Goal: Transaction & Acquisition: Purchase product/service

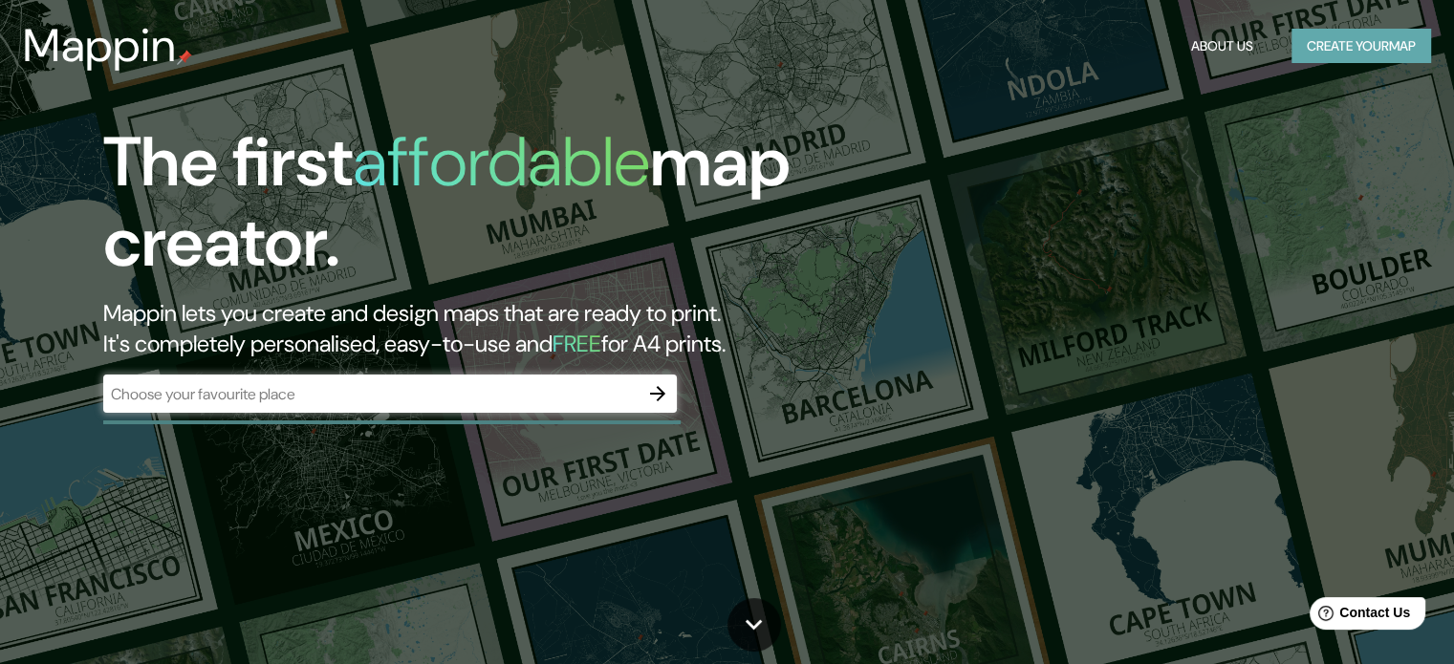
click at [1320, 47] on button "Create your map" at bounding box center [1362, 46] width 140 height 35
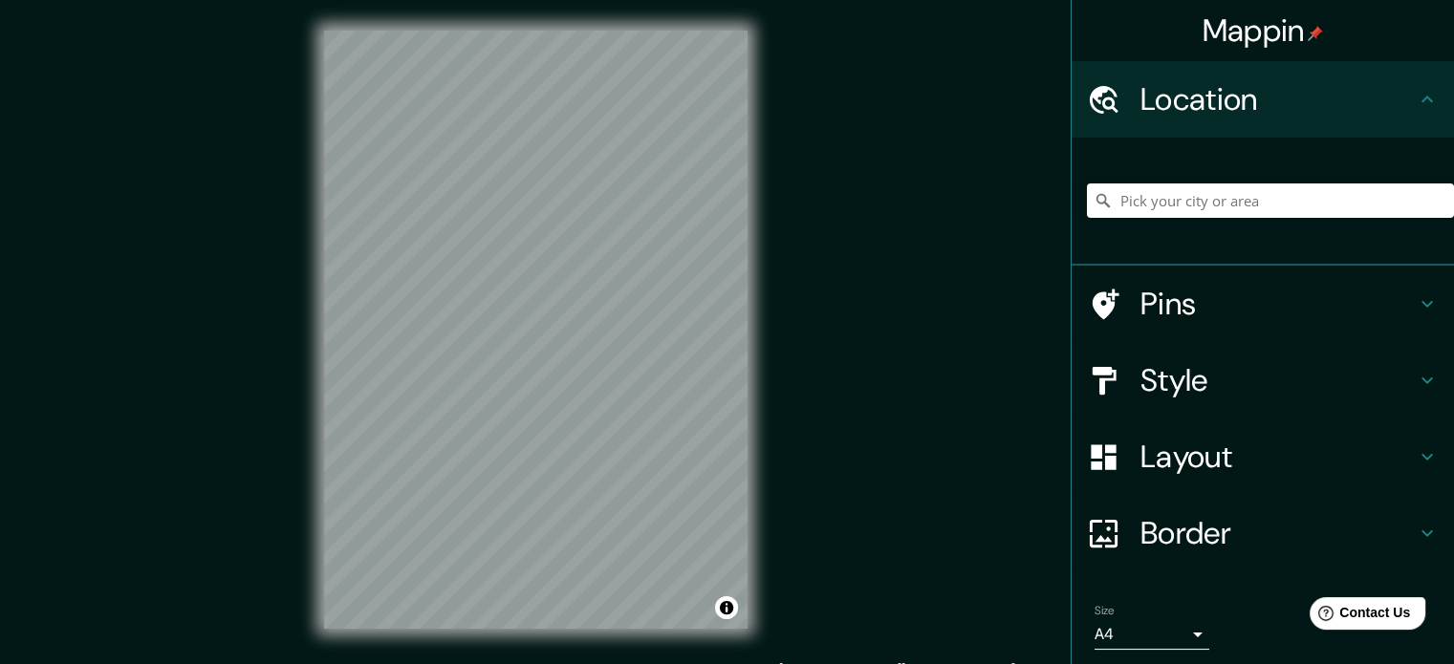
click at [809, 403] on div "Mappin Location Pins Style Layout Border Choose a border. Hint : you can make l…" at bounding box center [727, 345] width 1454 height 690
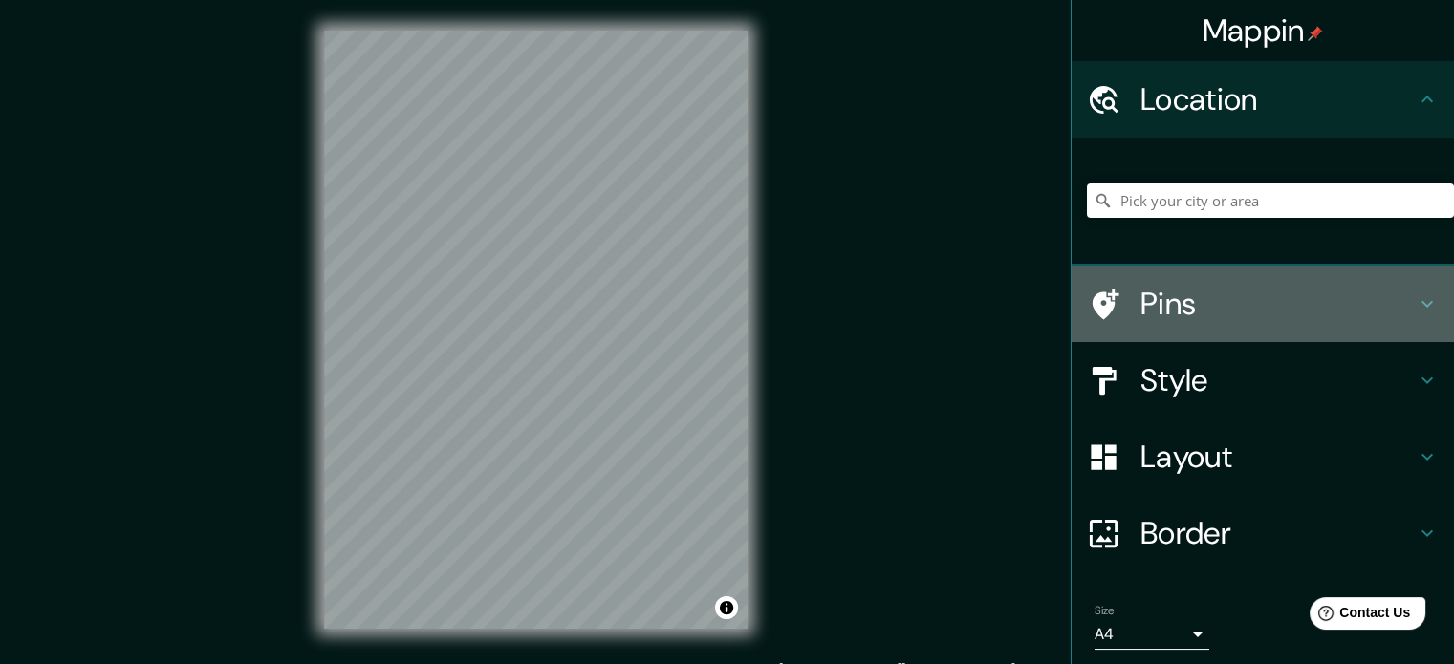
click at [1230, 288] on h4 "Pins" at bounding box center [1278, 304] width 275 height 38
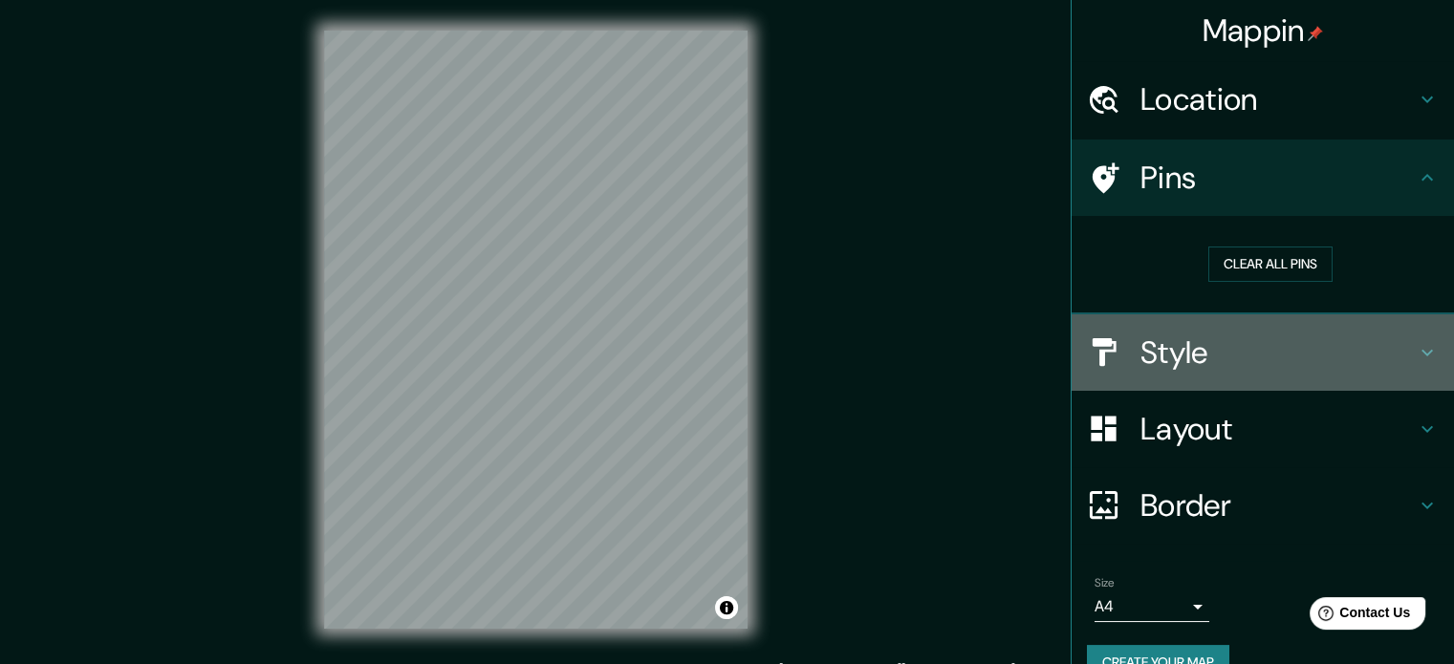
click at [1247, 366] on h4 "Style" at bounding box center [1278, 353] width 275 height 38
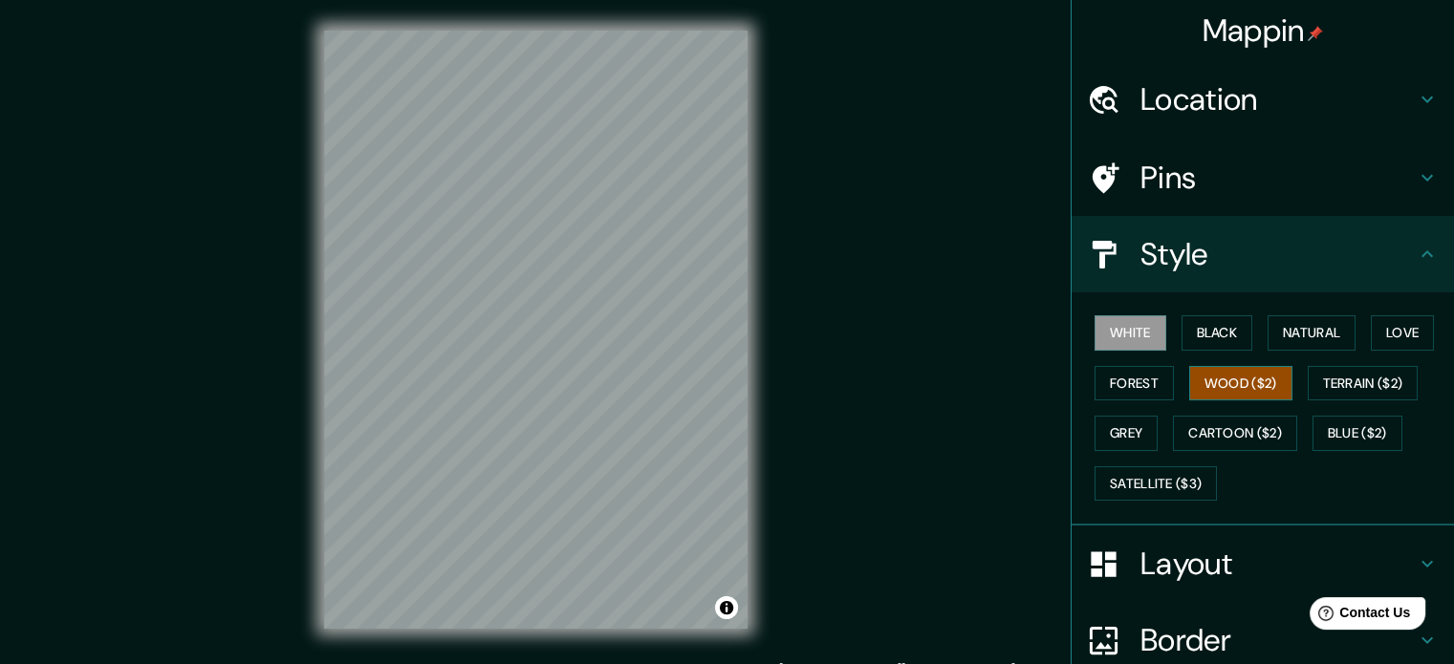
click at [1242, 374] on button "Wood ($2)" at bounding box center [1240, 383] width 103 height 35
click at [1340, 386] on button "Terrain ($2)" at bounding box center [1363, 383] width 111 height 35
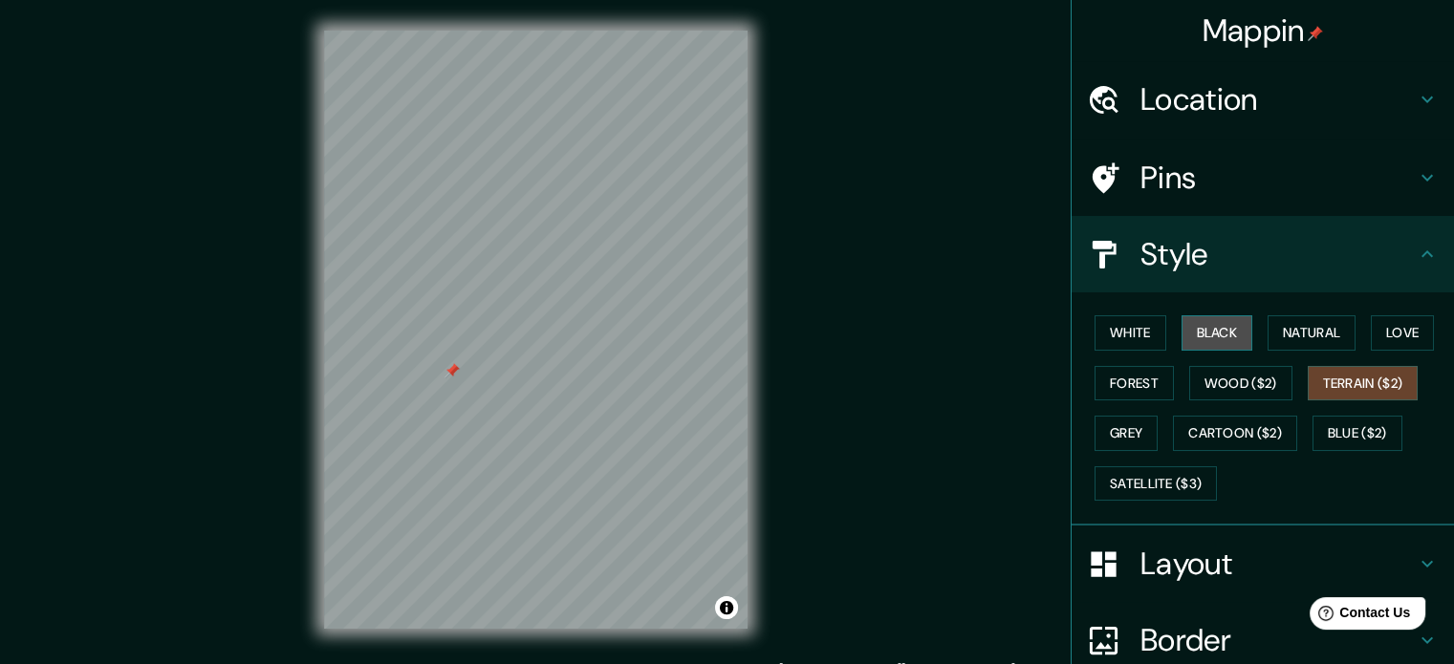
click at [1207, 337] on button "Black" at bounding box center [1218, 333] width 72 height 35
click at [465, 328] on div at bounding box center [469, 325] width 15 height 15
click at [499, 411] on div at bounding box center [505, 407] width 15 height 15
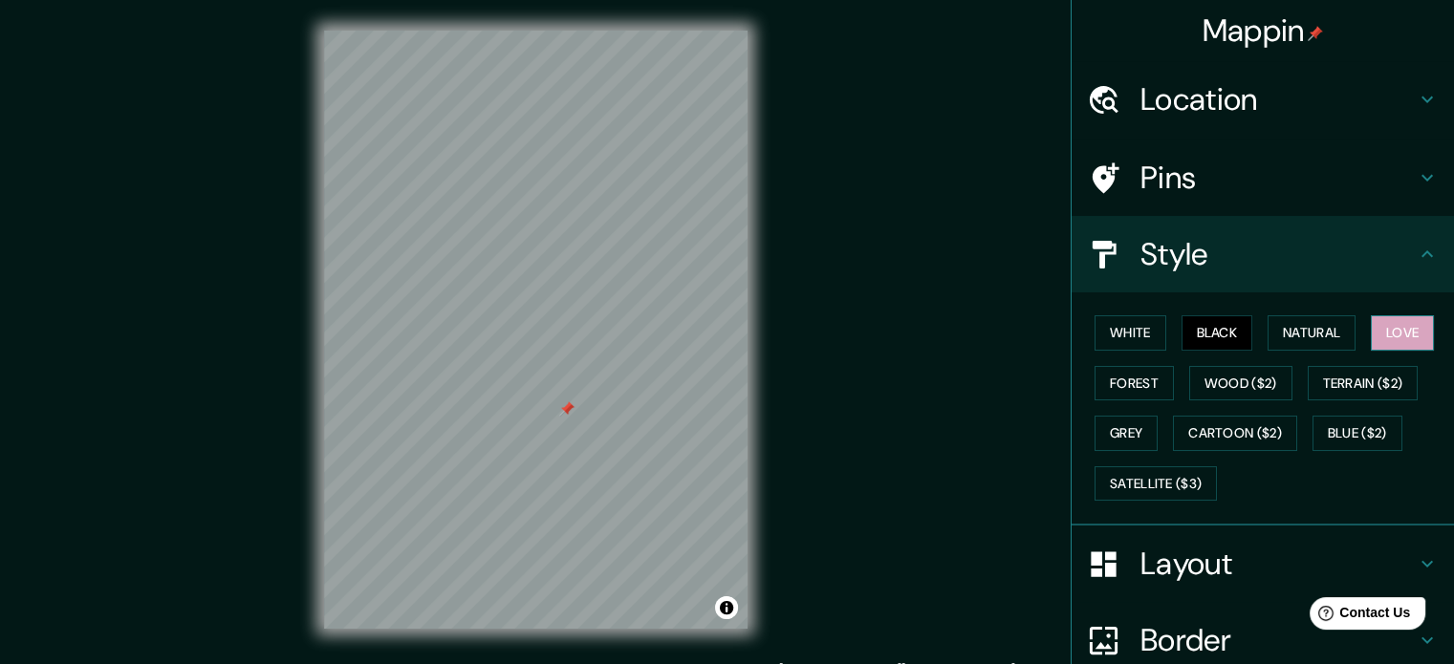
click at [1388, 336] on button "Love" at bounding box center [1402, 333] width 63 height 35
click at [1101, 393] on button "Forest" at bounding box center [1134, 383] width 79 height 35
click at [1379, 185] on h4 "Pins" at bounding box center [1278, 178] width 275 height 38
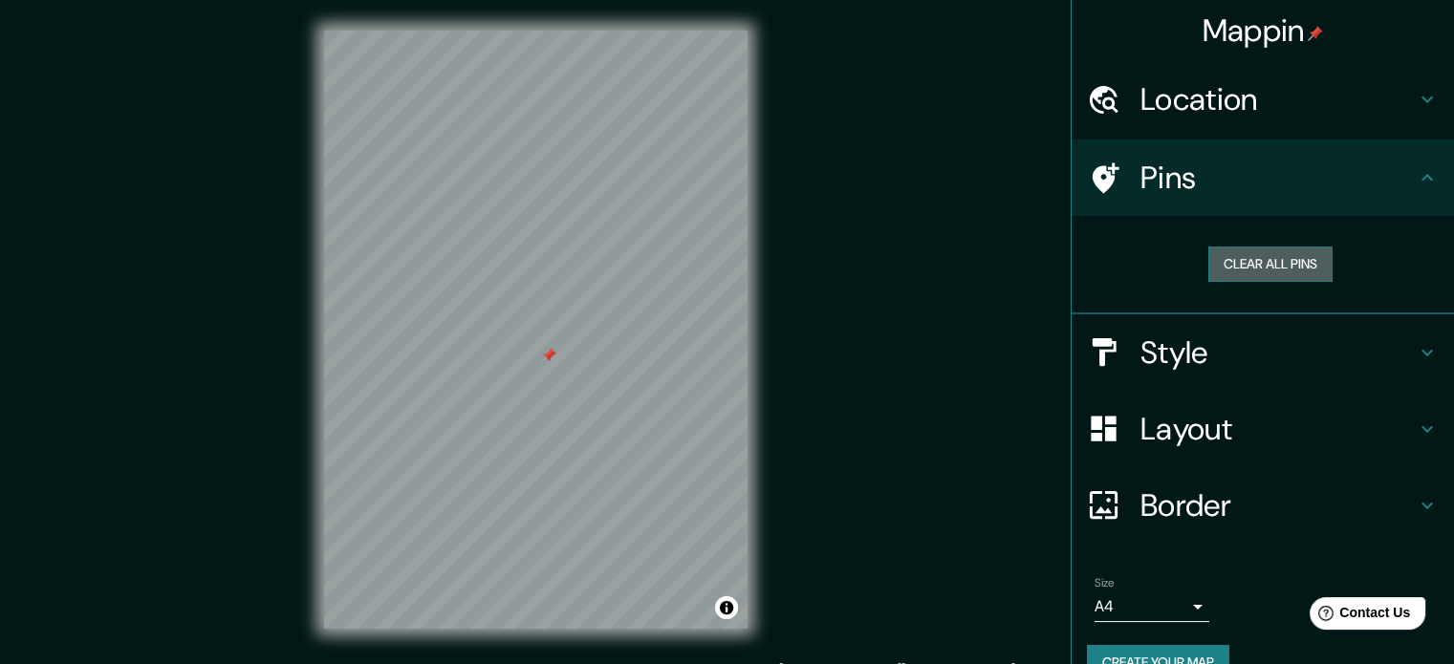
click at [1275, 271] on button "Clear all pins" at bounding box center [1270, 264] width 124 height 35
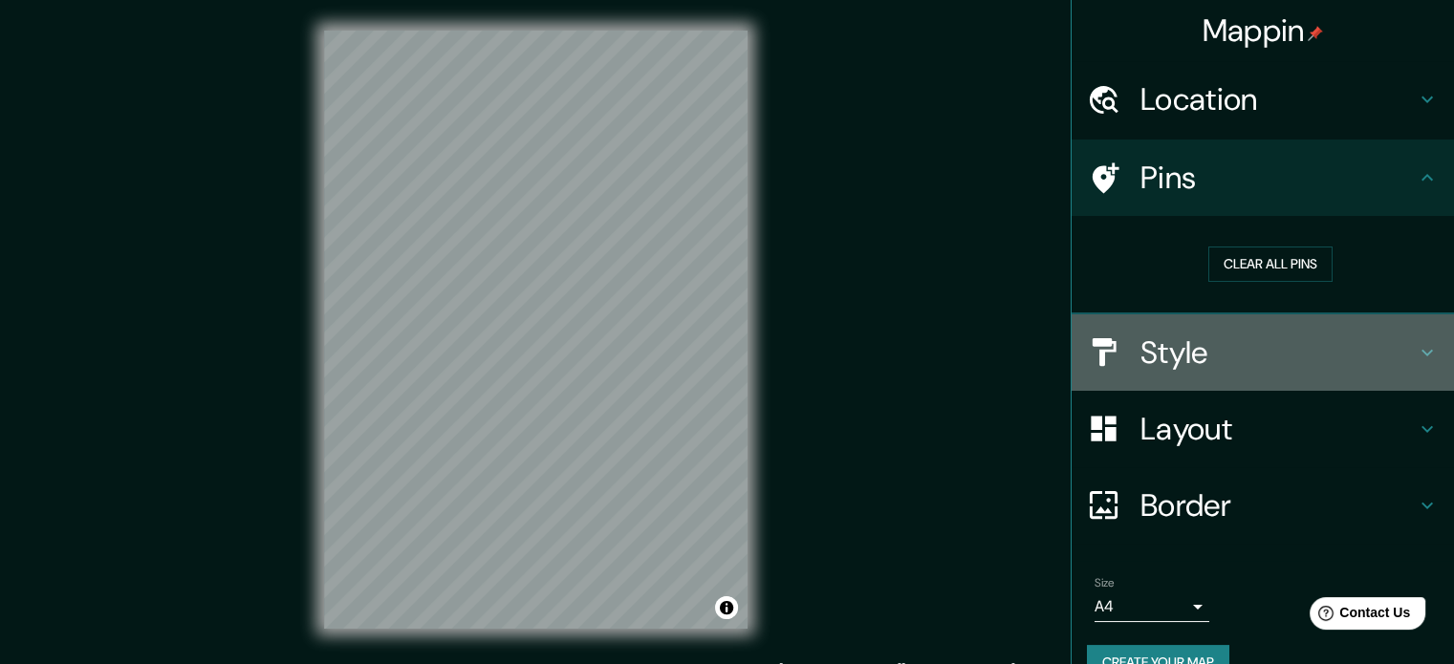
click at [1212, 346] on h4 "Style" at bounding box center [1278, 353] width 275 height 38
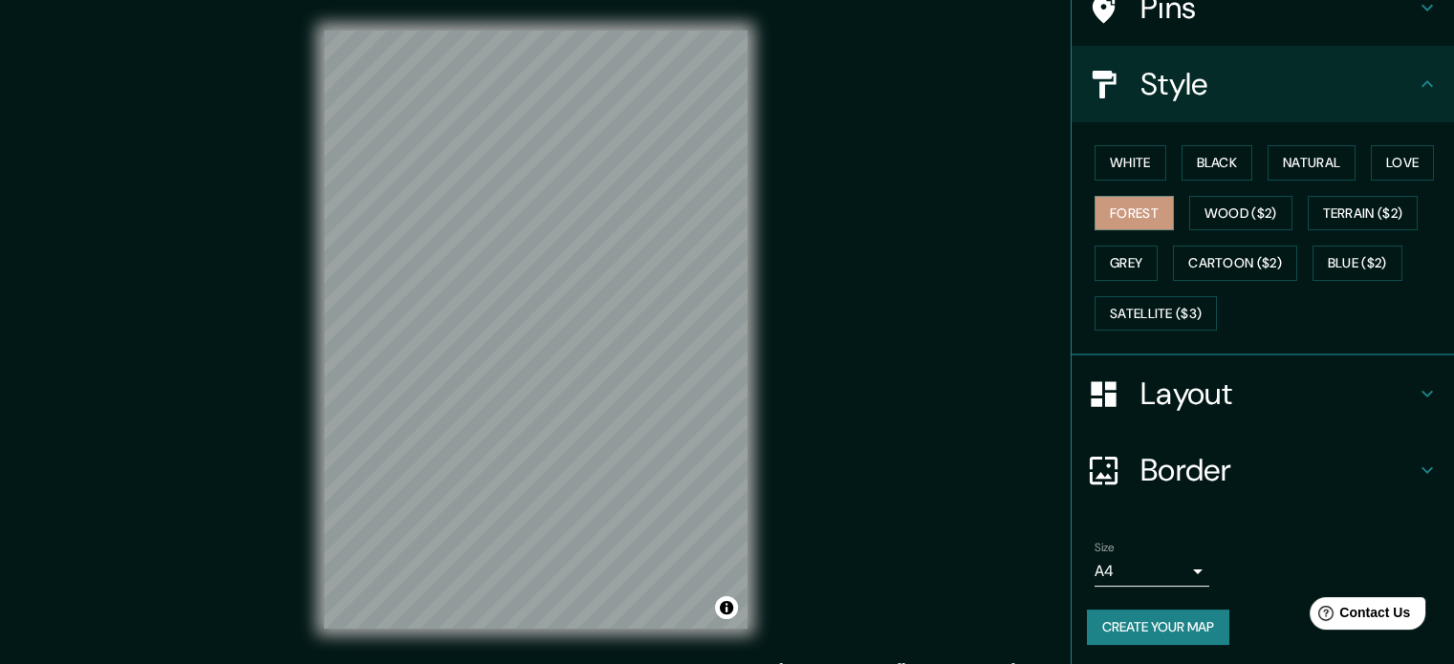
click at [1166, 375] on h4 "Layout" at bounding box center [1278, 394] width 275 height 38
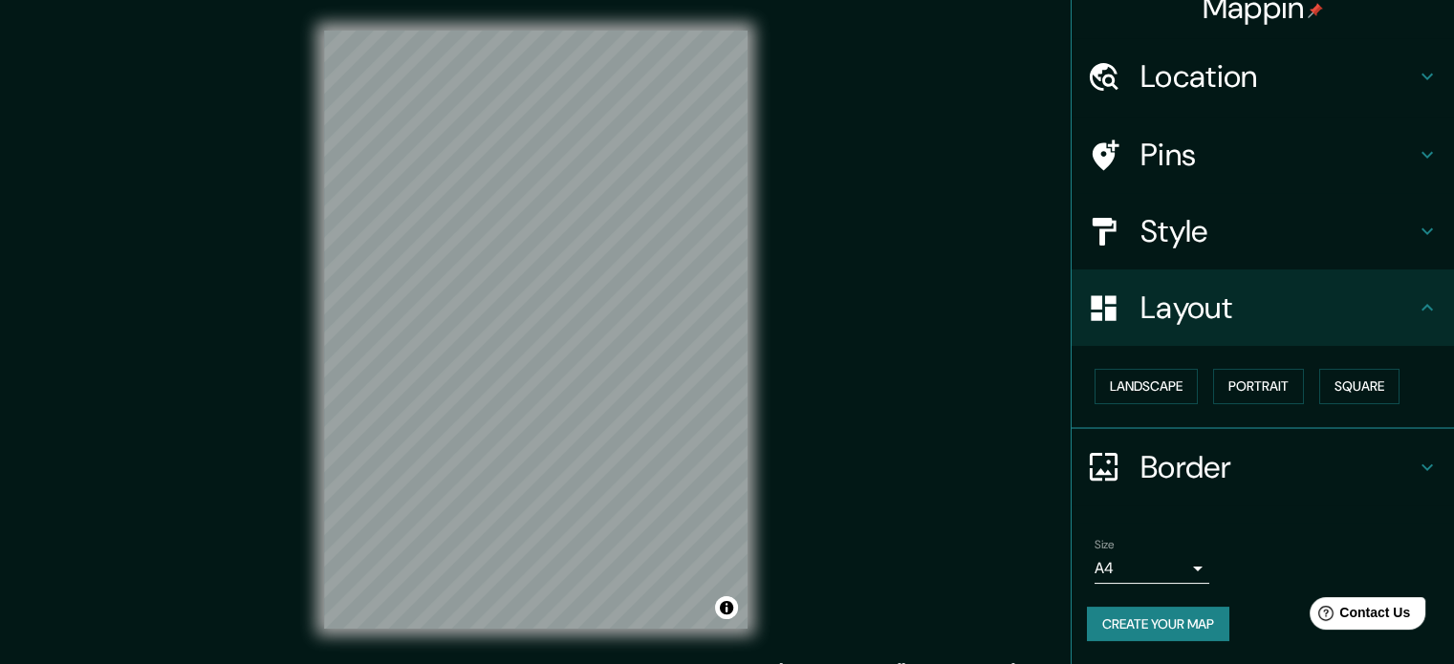
scroll to position [21, 0]
click at [1143, 390] on button "Landscape" at bounding box center [1146, 388] width 103 height 35
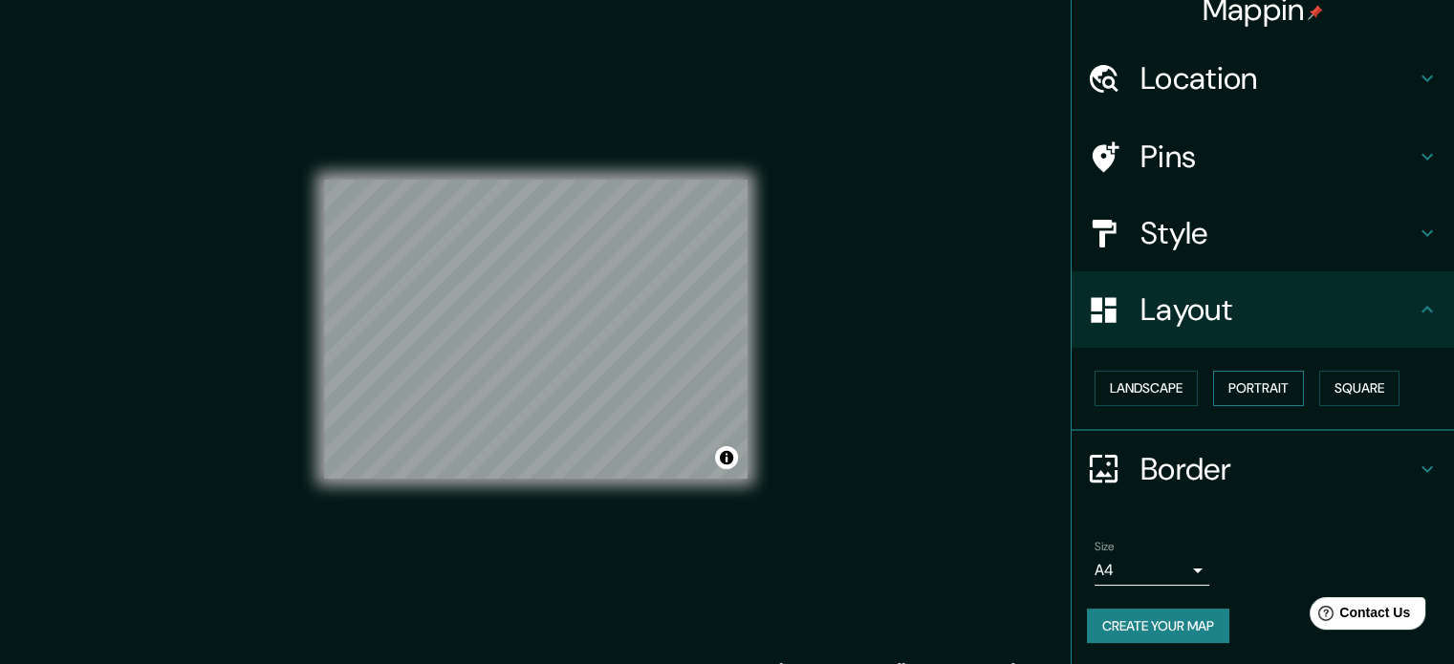
click at [1243, 391] on button "Portrait" at bounding box center [1258, 388] width 91 height 35
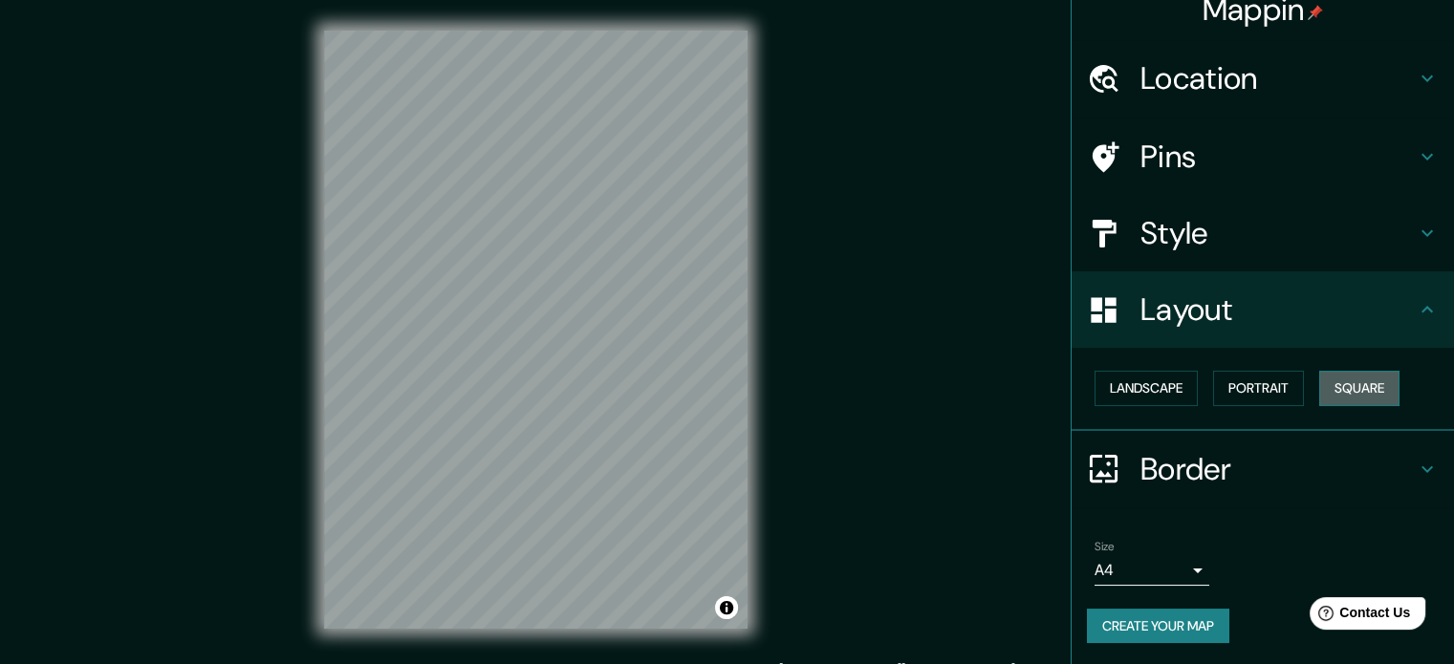
click at [1350, 382] on button "Square" at bounding box center [1359, 388] width 80 height 35
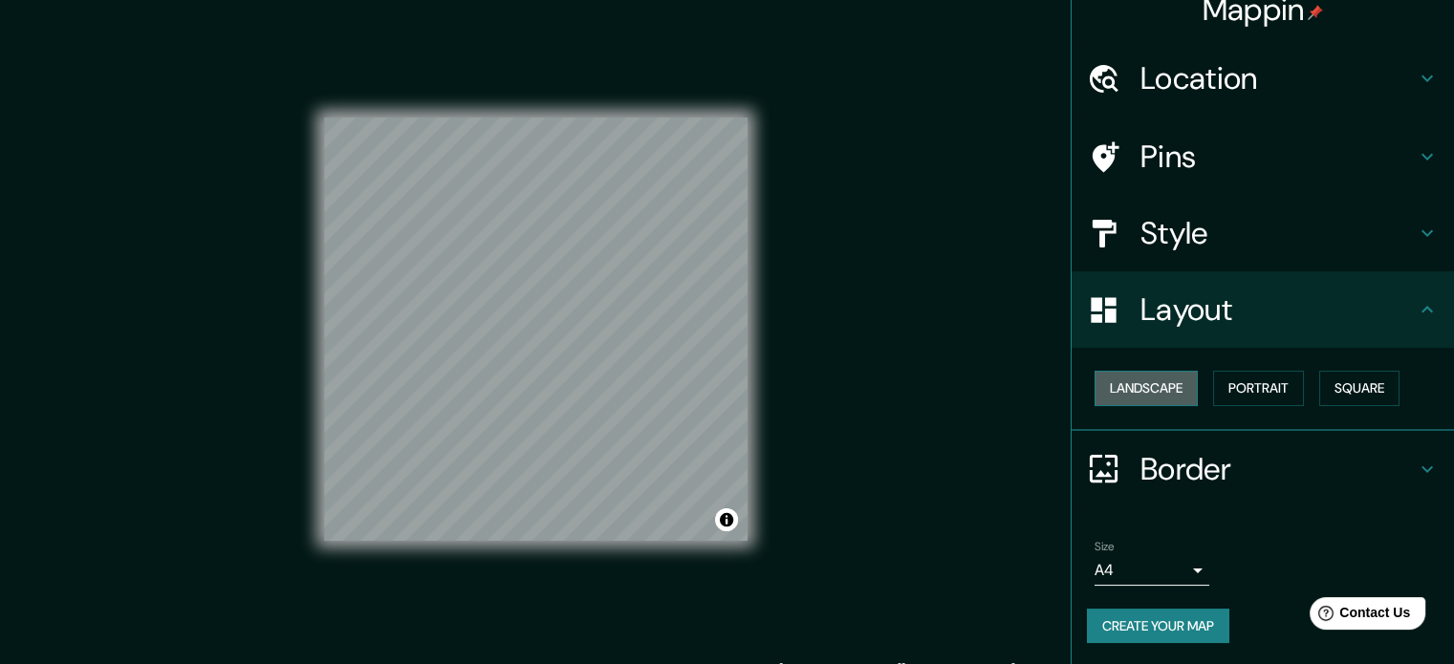
click at [1149, 385] on button "Landscape" at bounding box center [1146, 388] width 103 height 35
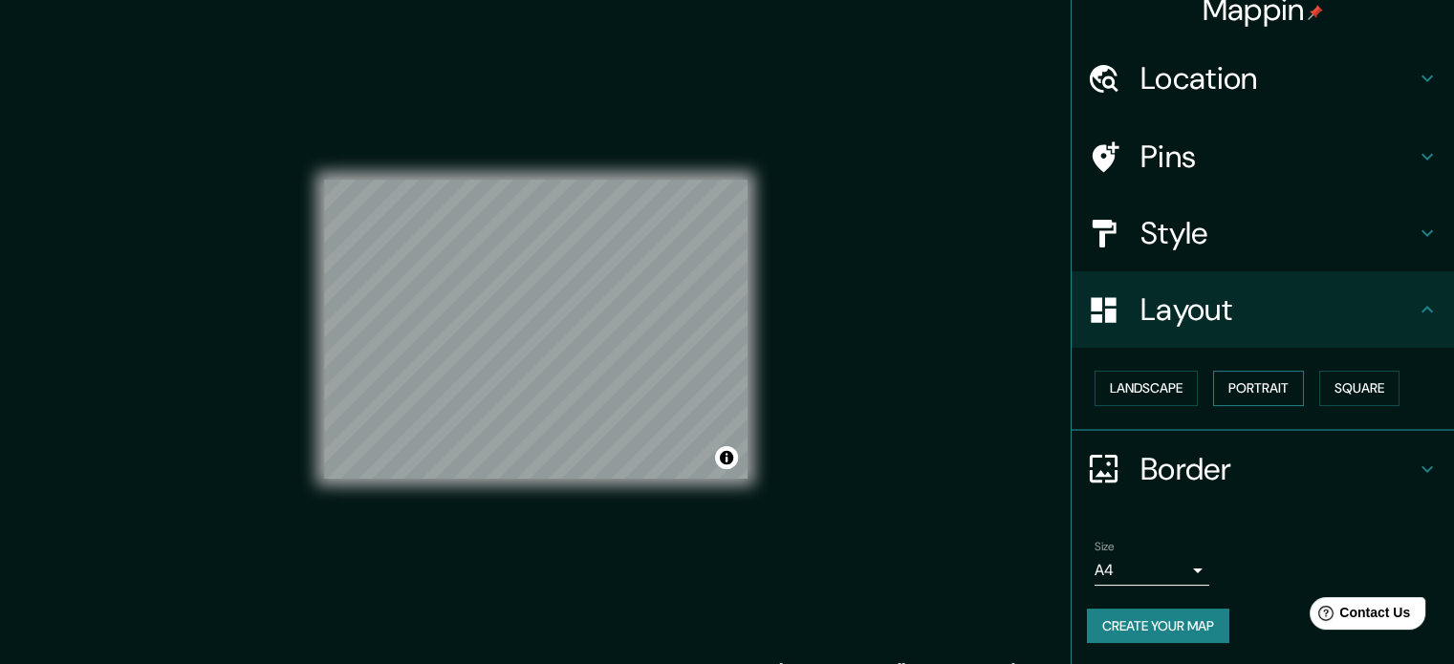
click at [1228, 389] on button "Portrait" at bounding box center [1258, 388] width 91 height 35
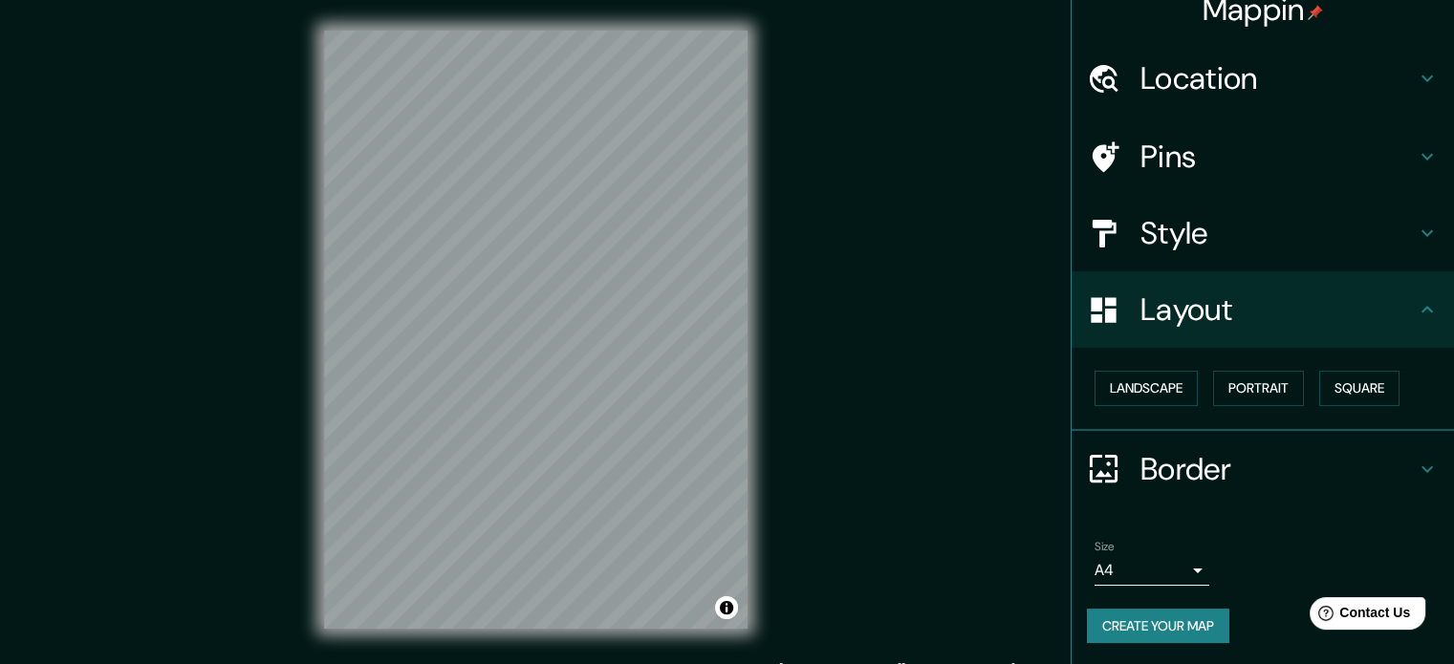
click at [1141, 463] on h4 "Border" at bounding box center [1278, 469] width 275 height 38
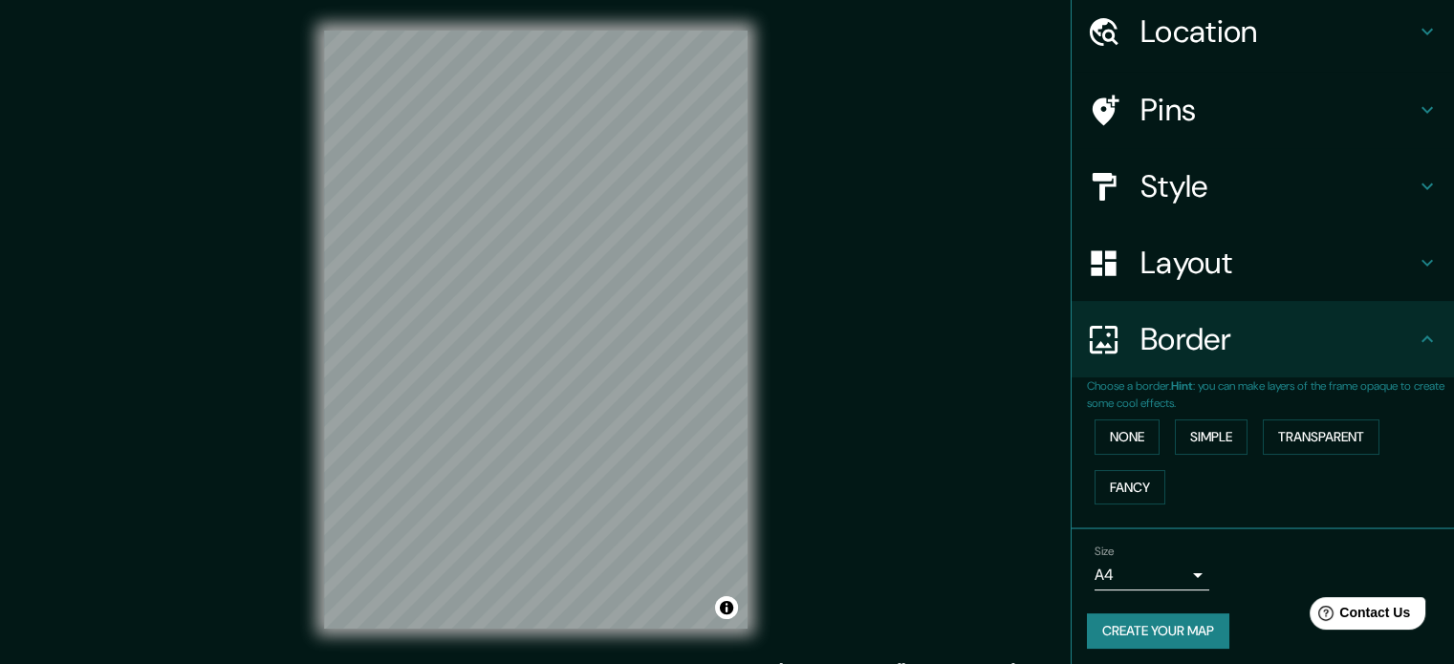
scroll to position [73, 0]
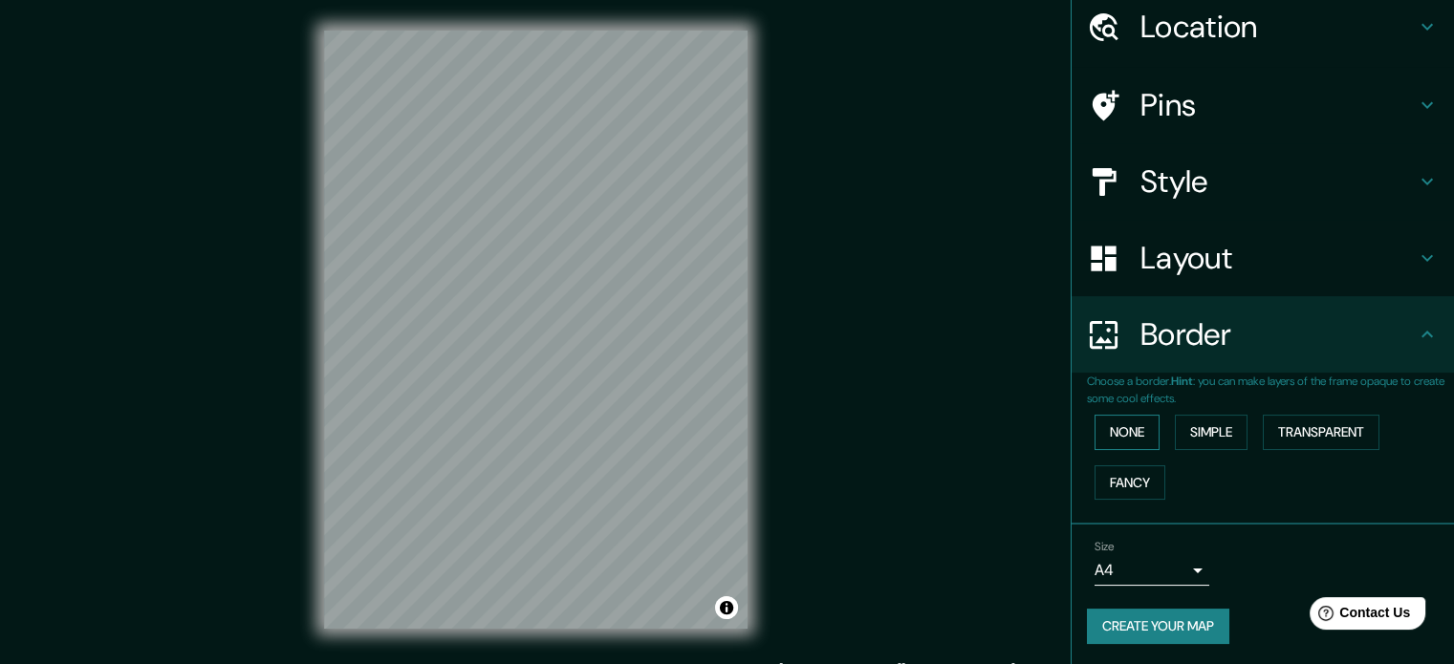
click at [1114, 431] on button "None" at bounding box center [1127, 432] width 65 height 35
click at [1199, 424] on button "Simple" at bounding box center [1211, 432] width 73 height 35
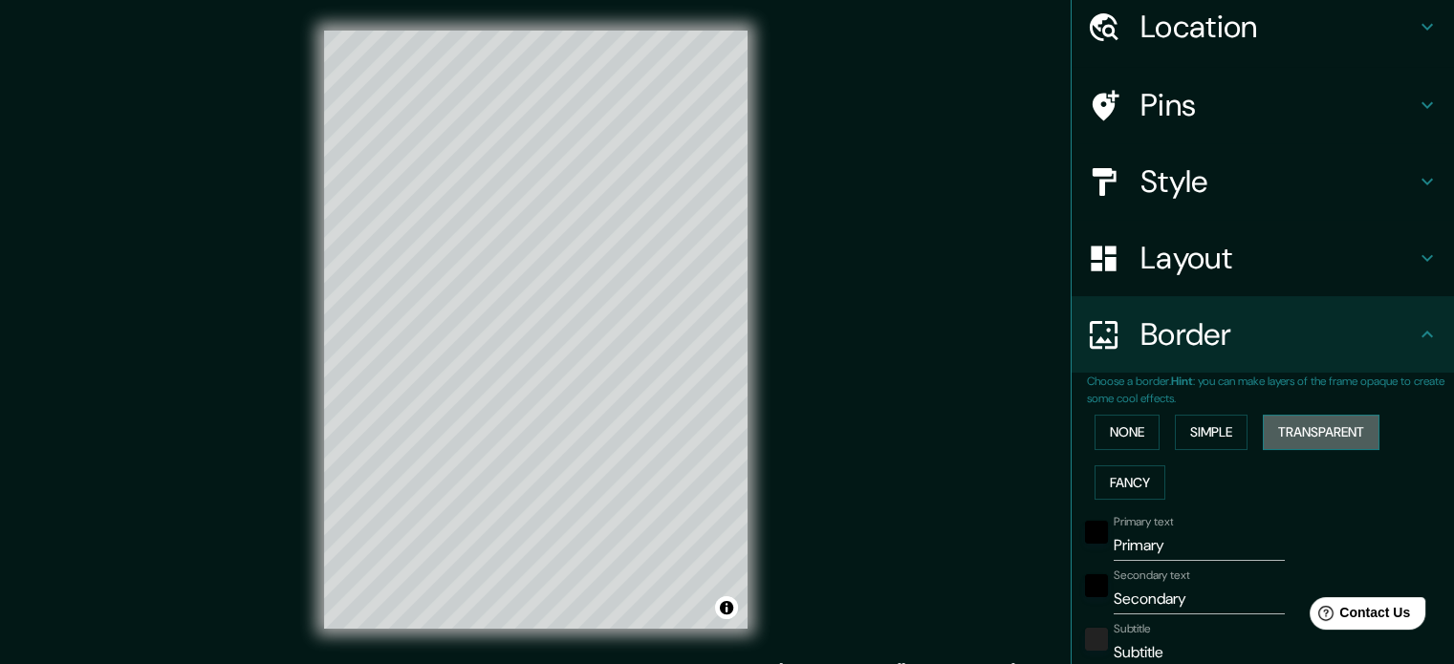
click at [1287, 423] on button "Transparent" at bounding box center [1321, 432] width 117 height 35
click at [1109, 481] on button "Fancy" at bounding box center [1130, 483] width 71 height 35
click at [1115, 407] on div "None Simple Transparent Fancy" at bounding box center [1270, 457] width 367 height 100
click at [1115, 425] on button "None" at bounding box center [1127, 432] width 65 height 35
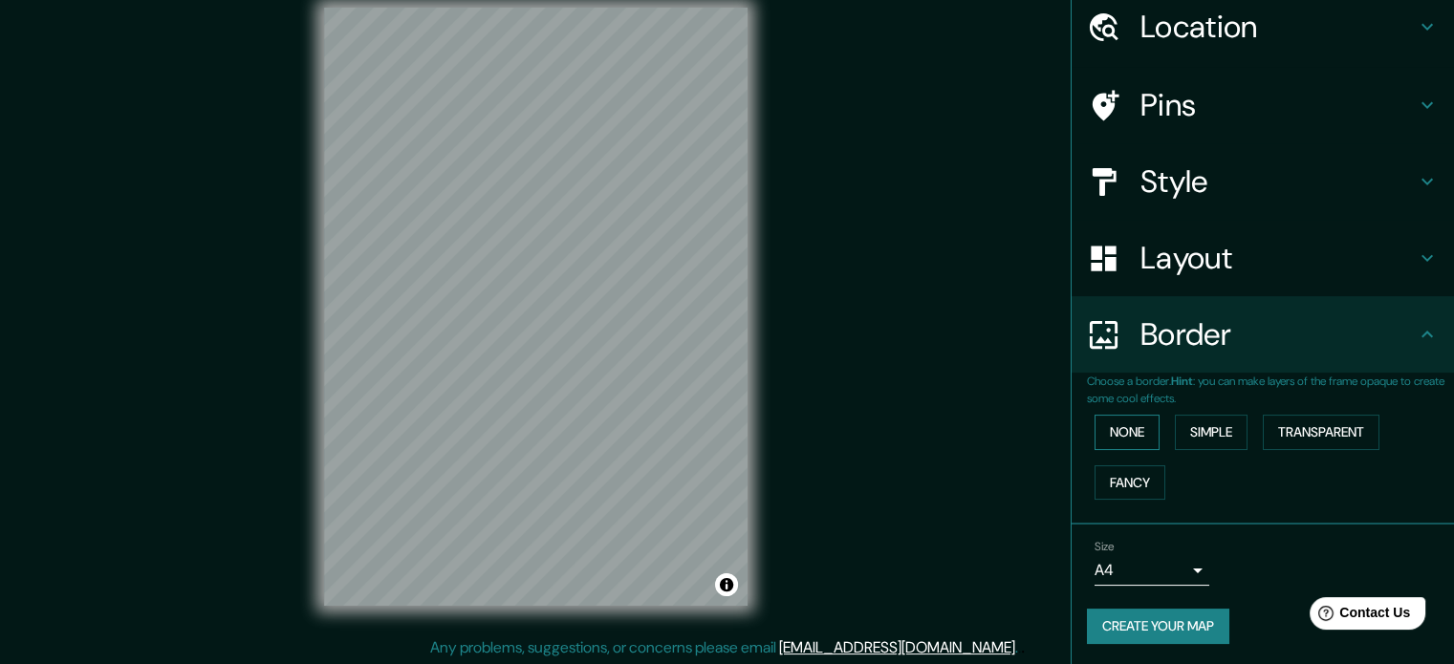
scroll to position [25, 0]
click at [1183, 565] on body "Mappin Location Pins Style Layout Border Choose a border. Hint : you can make l…" at bounding box center [727, 307] width 1454 height 664
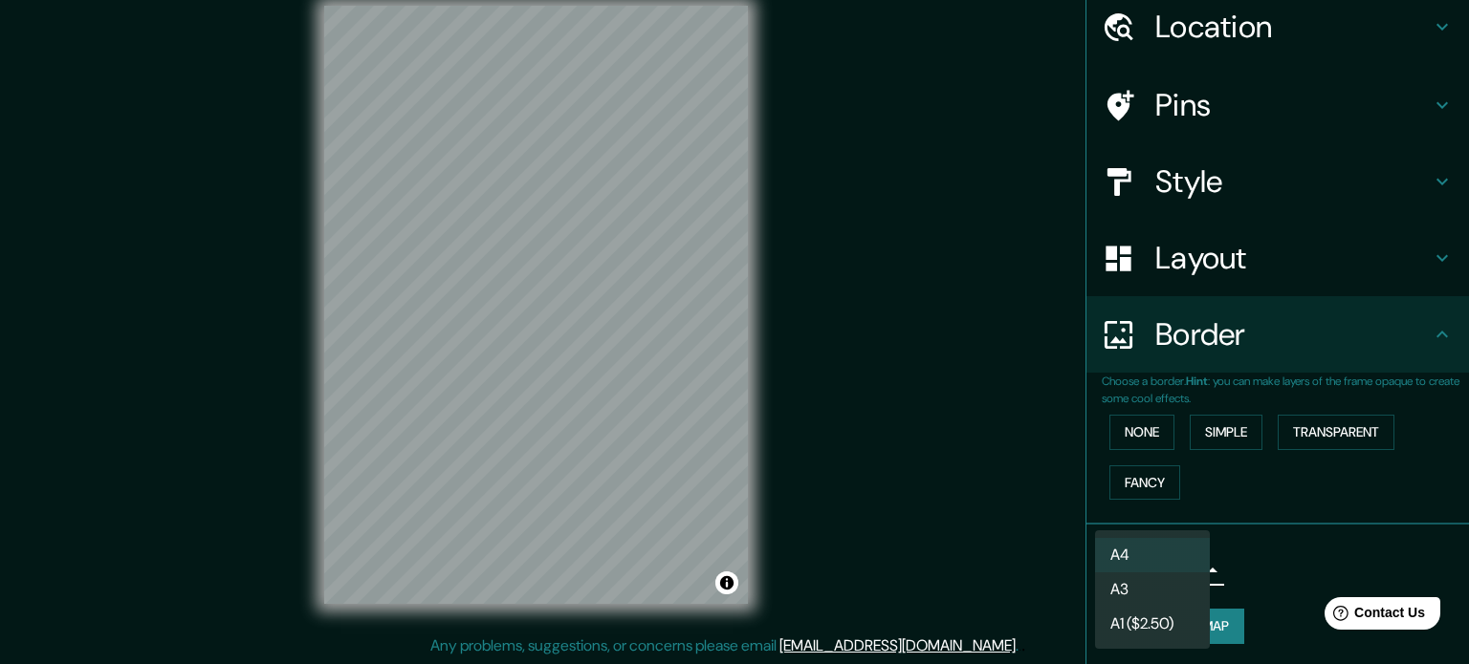
click at [1281, 557] on div at bounding box center [734, 332] width 1469 height 664
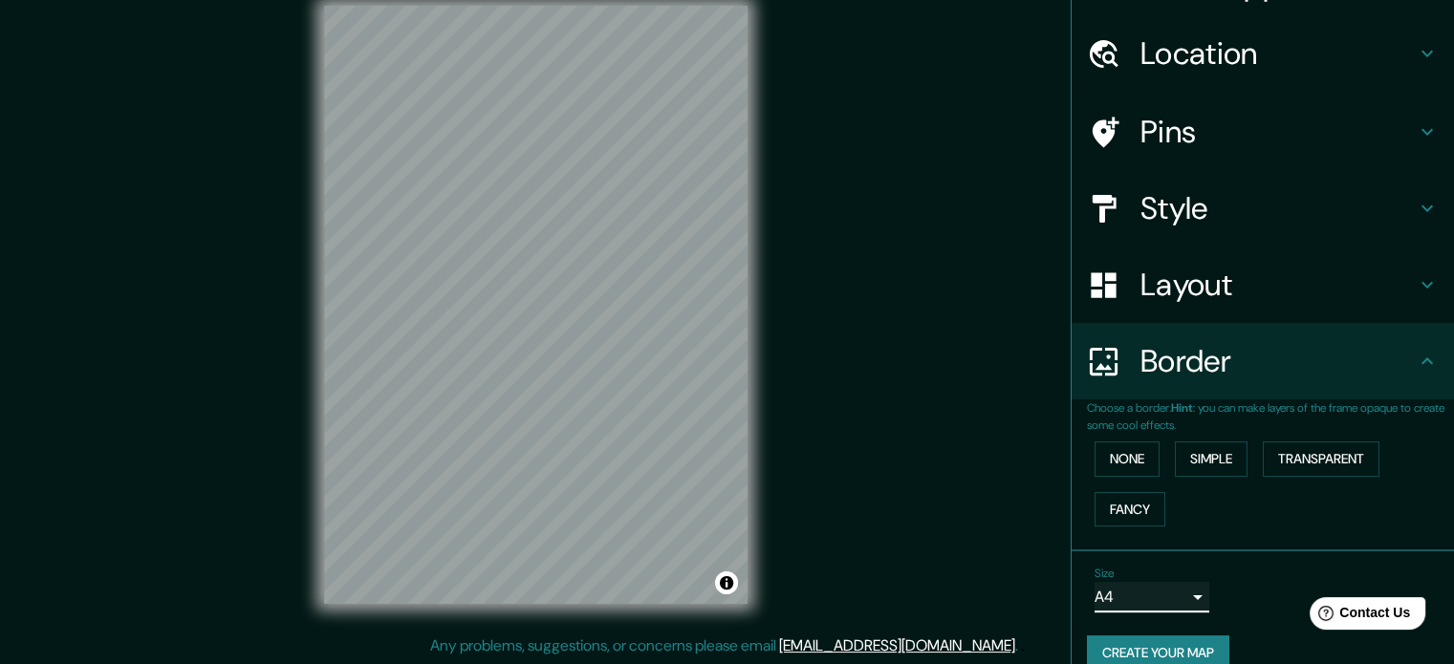
scroll to position [0, 0]
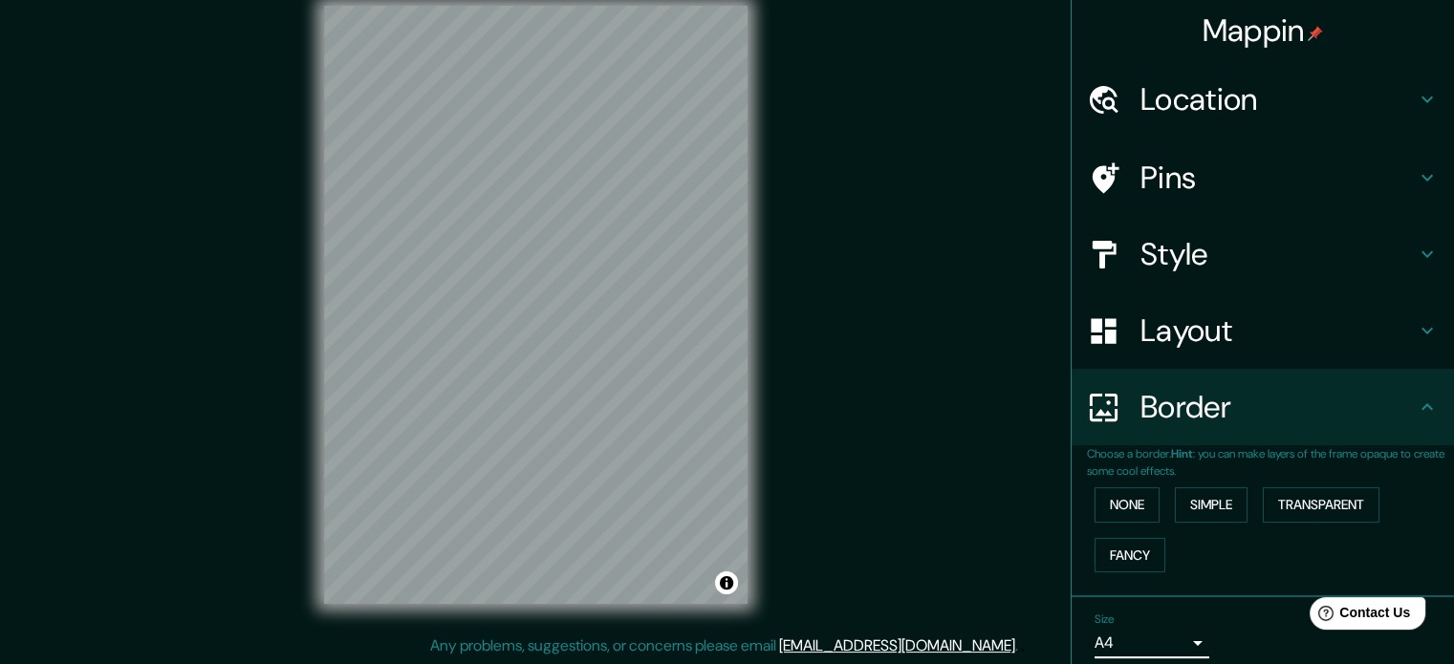
click at [1239, 97] on h4 "Location" at bounding box center [1278, 99] width 275 height 38
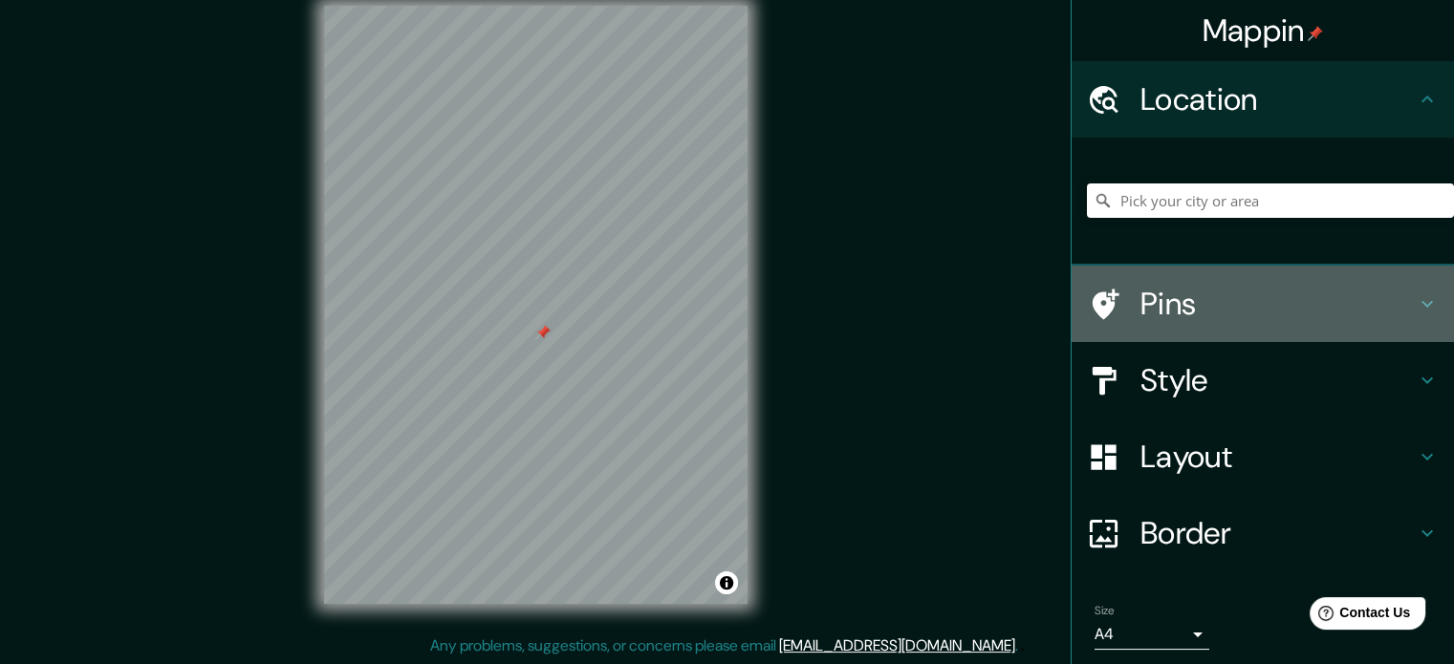
click at [1276, 322] on h4 "Pins" at bounding box center [1278, 304] width 275 height 38
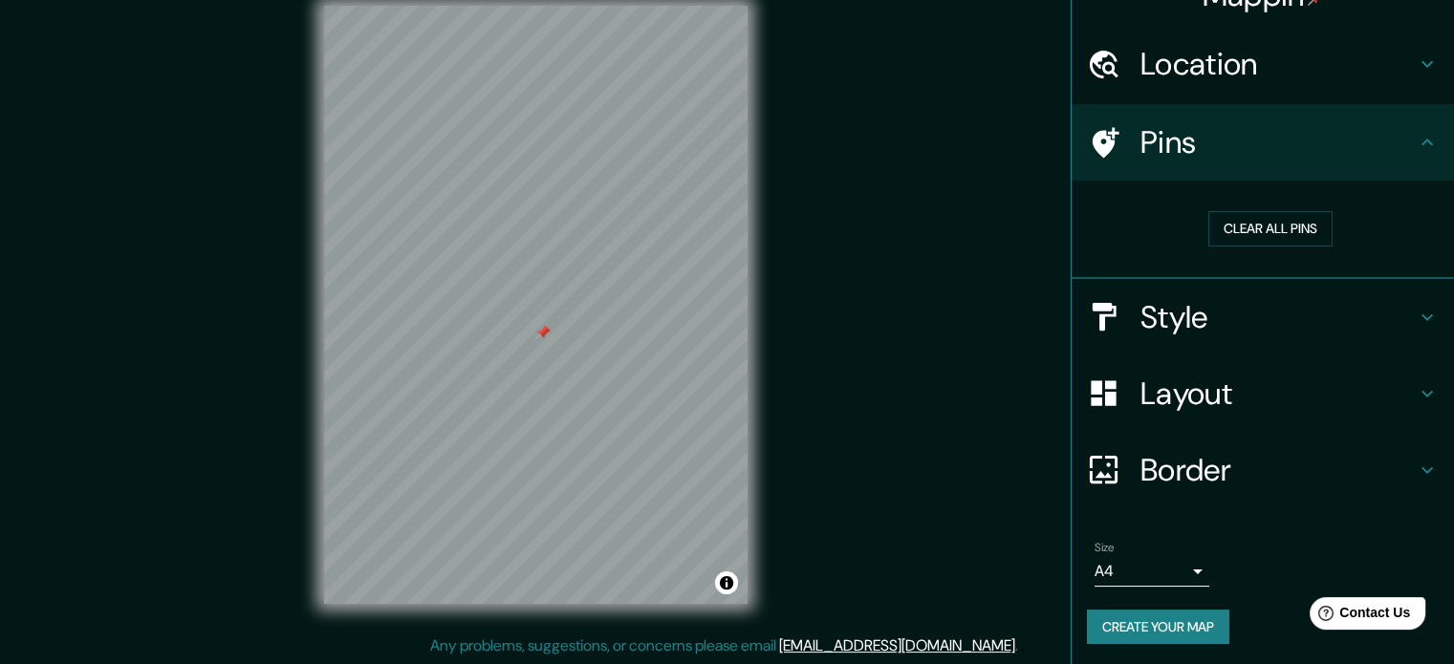
scroll to position [36, 0]
click at [1325, 569] on div "Size A4 single" at bounding box center [1263, 563] width 352 height 61
click at [1243, 632] on div "Create your map" at bounding box center [1263, 626] width 352 height 35
click at [1187, 630] on button "Create your map" at bounding box center [1158, 626] width 142 height 35
click at [1212, 297] on h4 "Style" at bounding box center [1278, 316] width 275 height 38
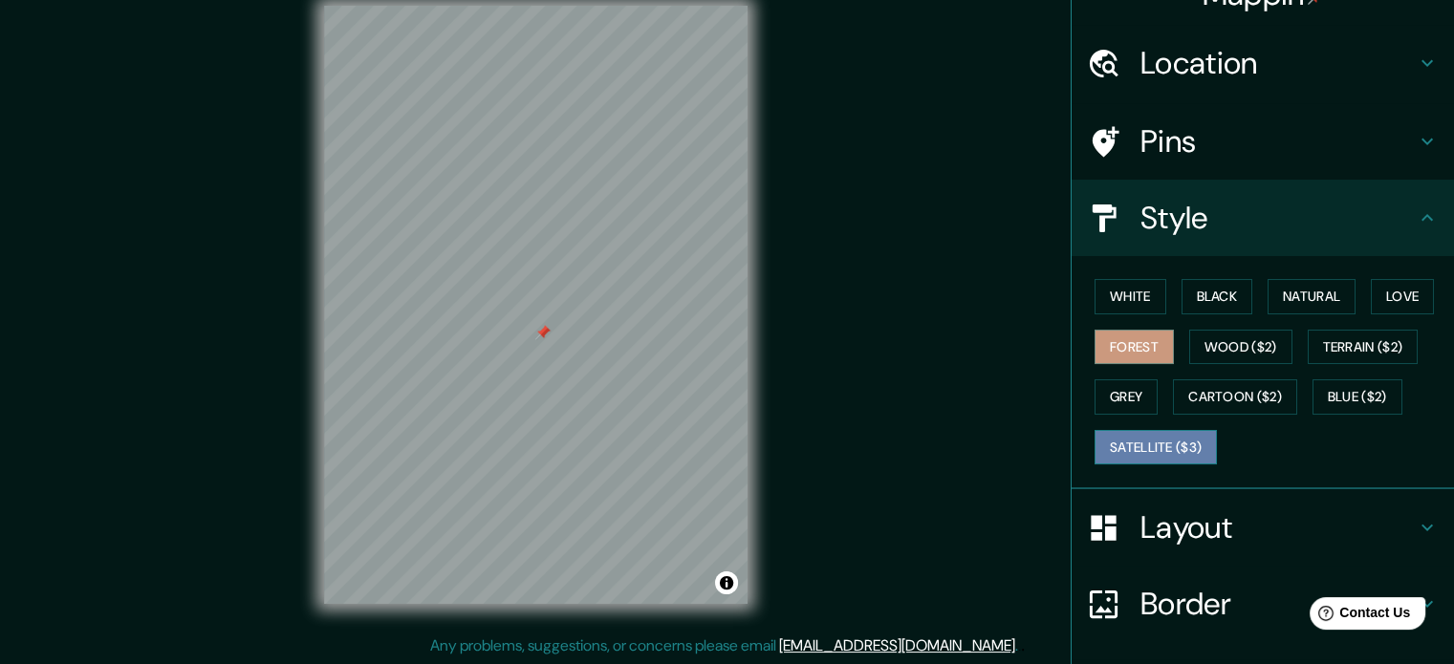
click at [1155, 445] on button "Satellite ($3)" at bounding box center [1156, 447] width 122 height 35
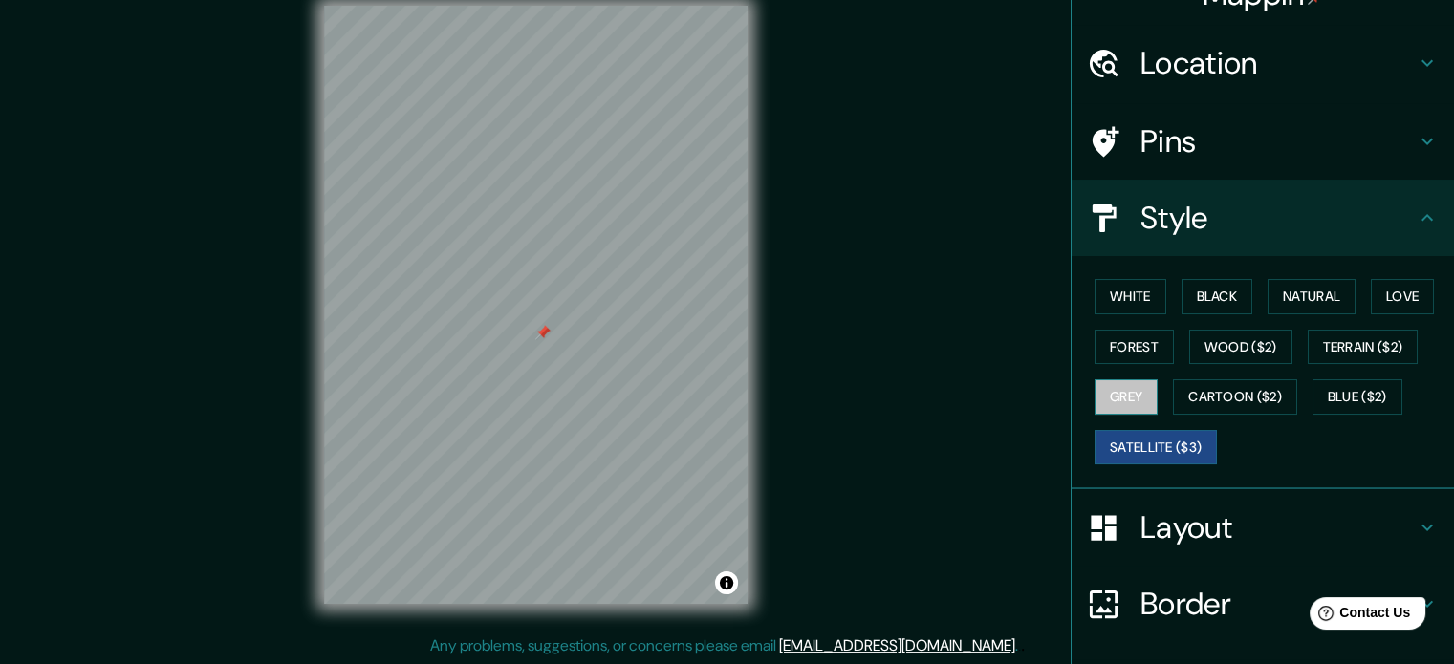
click at [1112, 397] on button "Grey" at bounding box center [1126, 397] width 63 height 35
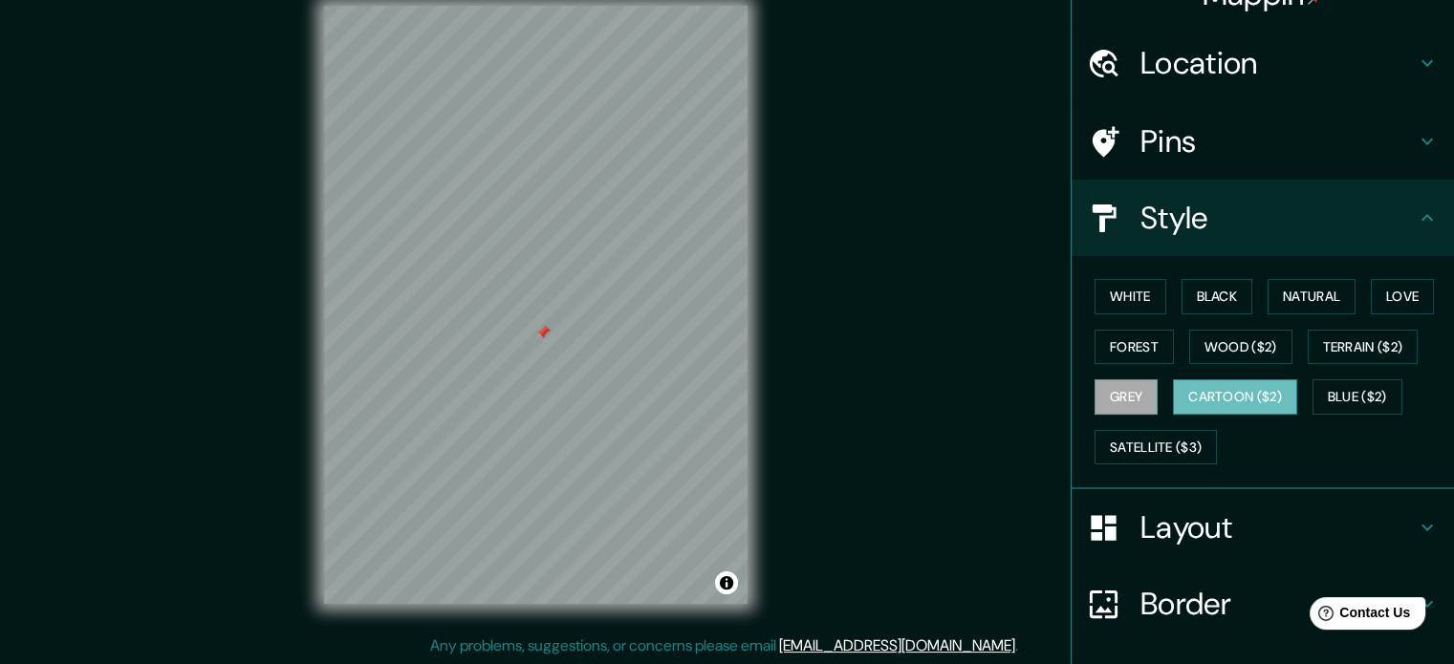
click at [1216, 397] on button "Cartoon ($2)" at bounding box center [1235, 397] width 124 height 35
click at [1361, 397] on button "Blue ($2)" at bounding box center [1358, 397] width 90 height 35
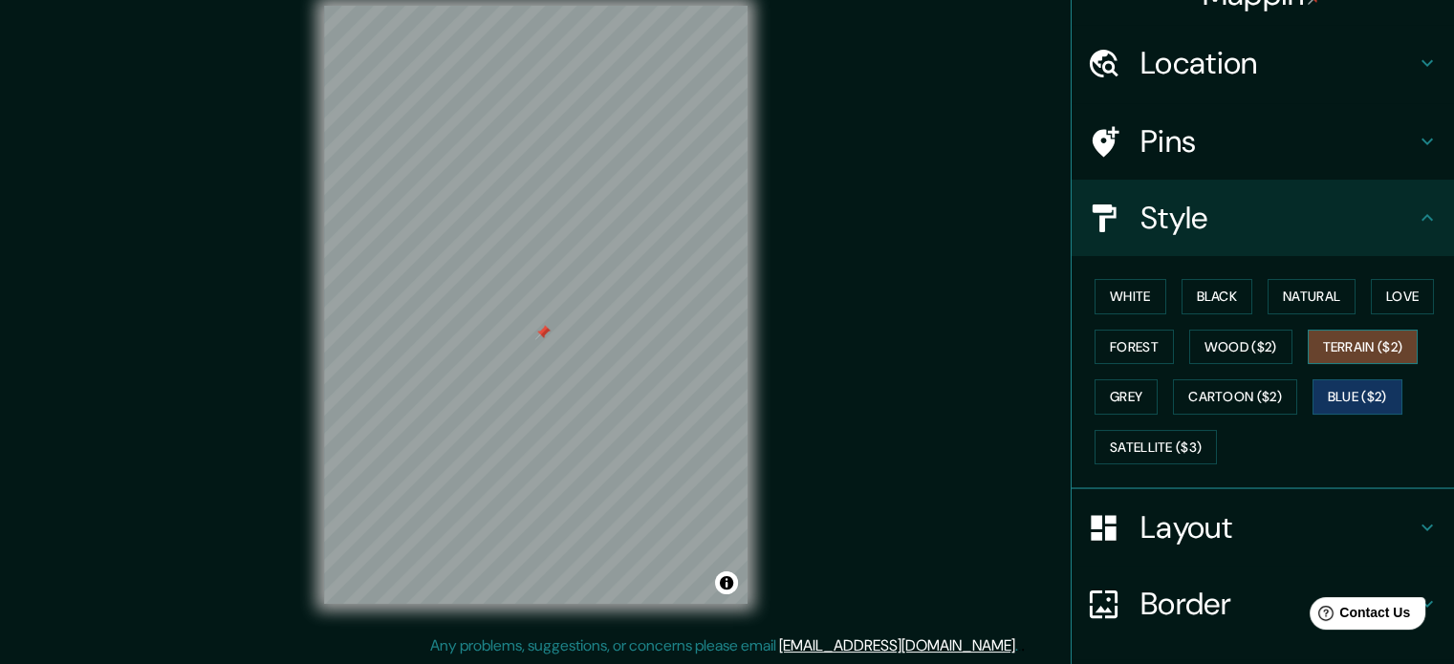
click at [1342, 336] on button "Terrain ($2)" at bounding box center [1363, 347] width 111 height 35
click at [1230, 343] on button "Wood ($2)" at bounding box center [1240, 347] width 103 height 35
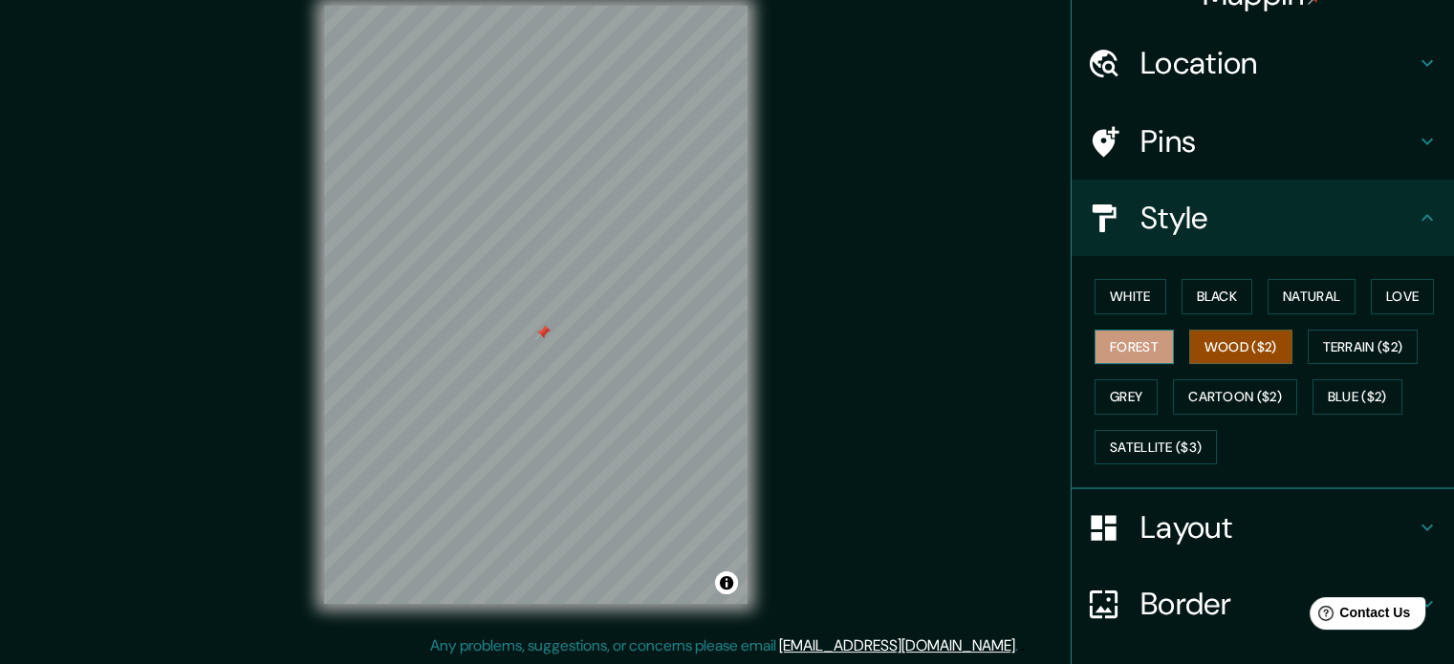
click at [1109, 342] on button "Forest" at bounding box center [1134, 347] width 79 height 35
click at [1393, 309] on button "Love" at bounding box center [1402, 296] width 63 height 35
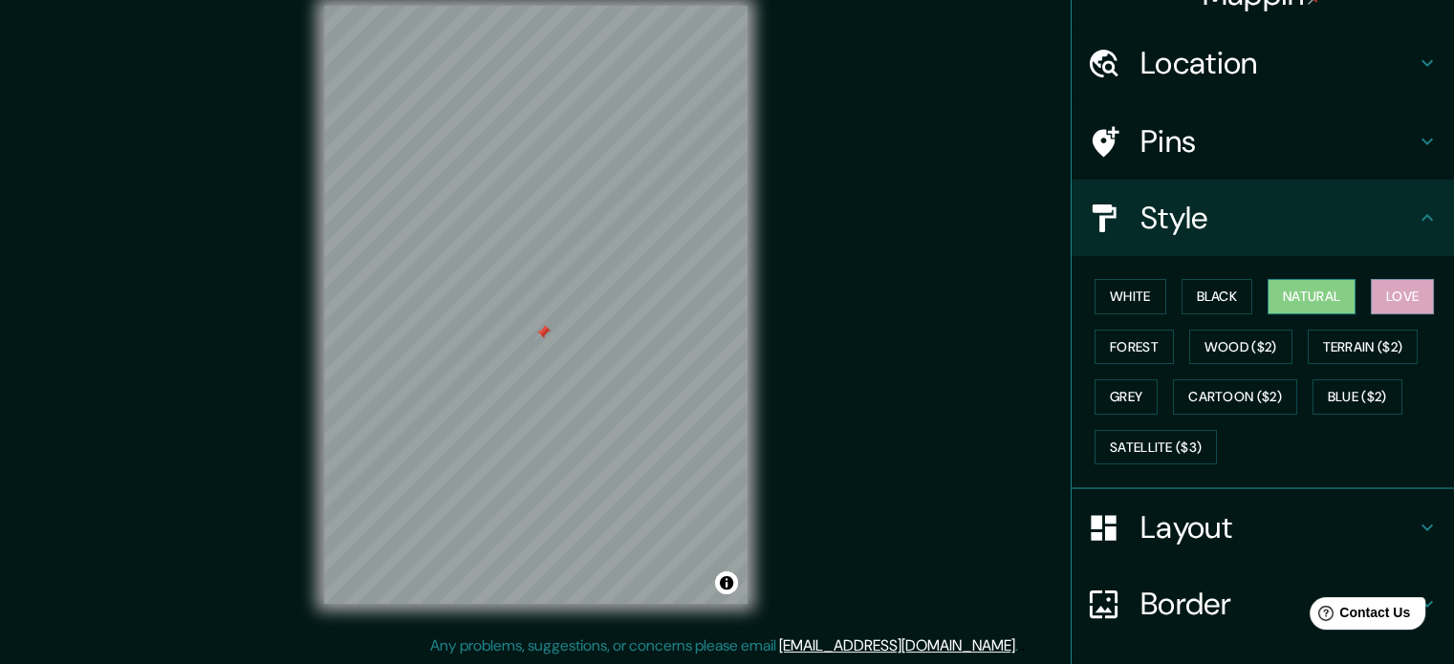
click at [1313, 296] on button "Natural" at bounding box center [1312, 296] width 88 height 35
click at [1229, 292] on button "Black" at bounding box center [1218, 296] width 72 height 35
click at [1407, 306] on button "Love" at bounding box center [1402, 296] width 63 height 35
click at [1328, 393] on button "Blue ($2)" at bounding box center [1358, 397] width 90 height 35
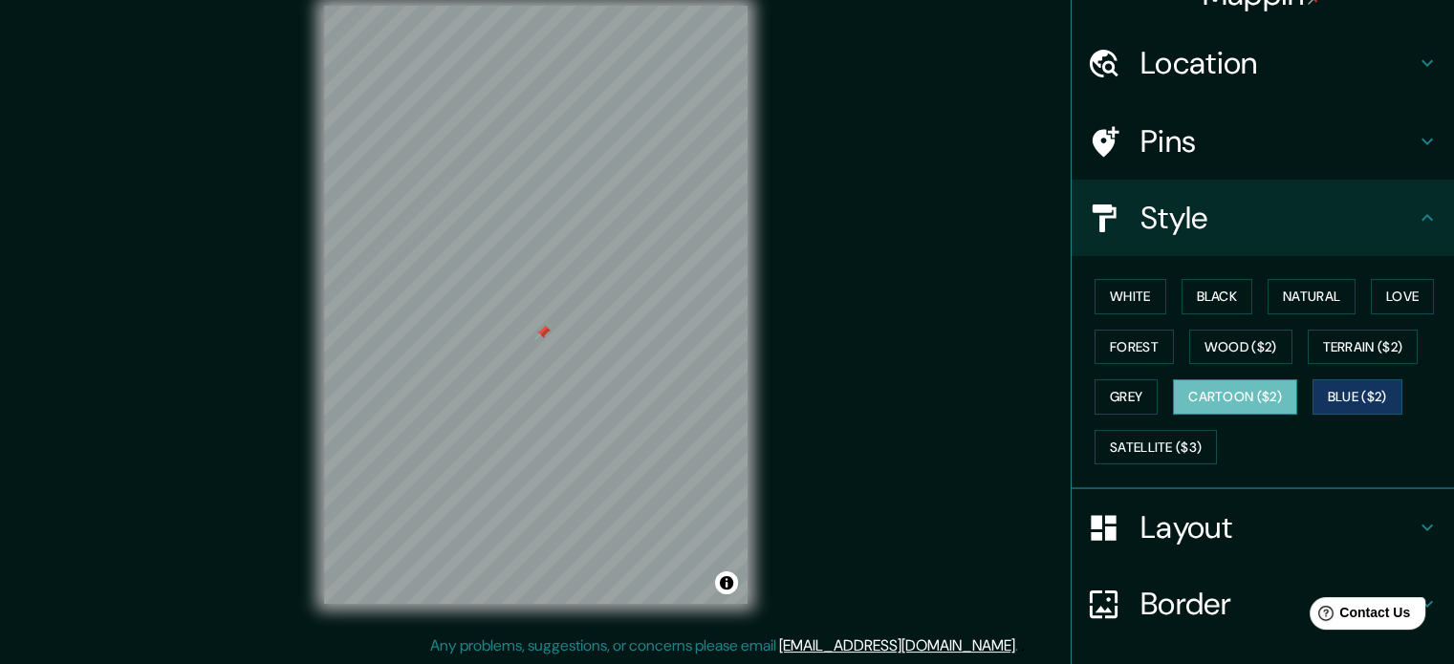
click at [1238, 397] on button "Cartoon ($2)" at bounding box center [1235, 397] width 124 height 35
click at [1102, 397] on button "Grey" at bounding box center [1126, 397] width 63 height 35
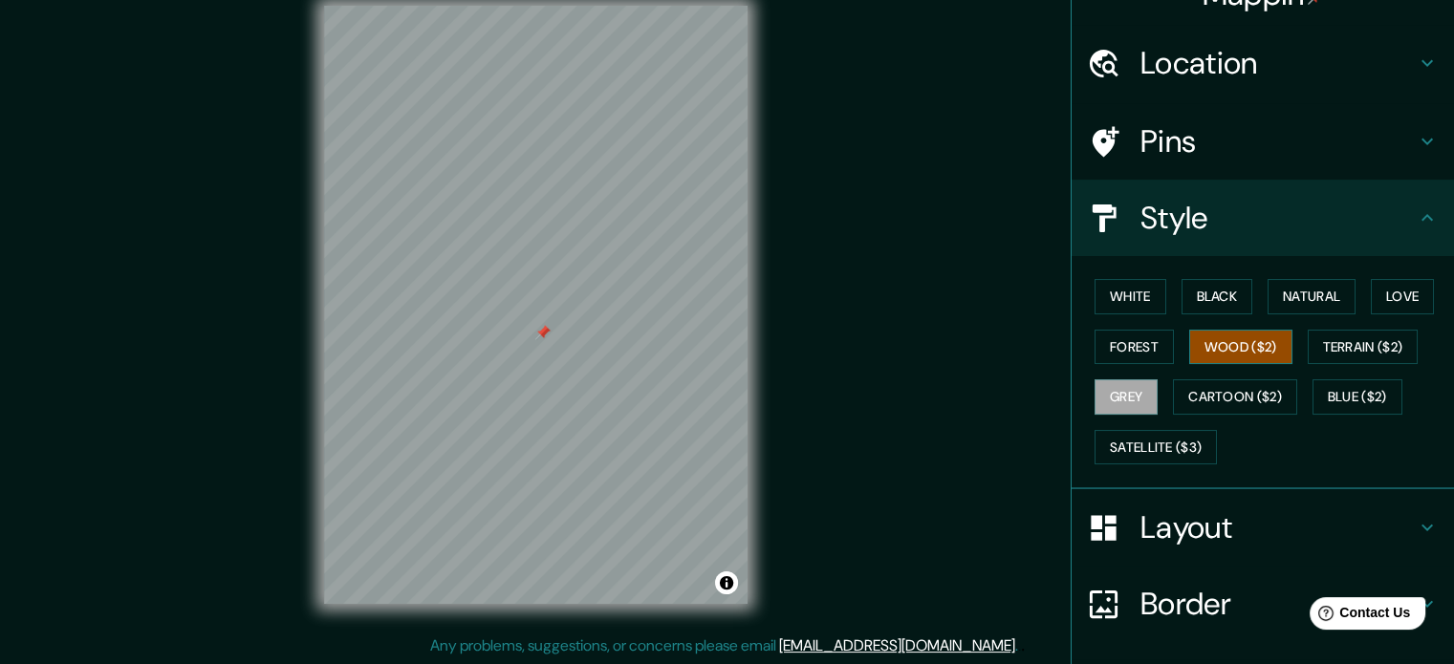
click at [1238, 359] on button "Wood ($2)" at bounding box center [1240, 347] width 103 height 35
click at [1364, 343] on button "Terrain ($2)" at bounding box center [1363, 347] width 111 height 35
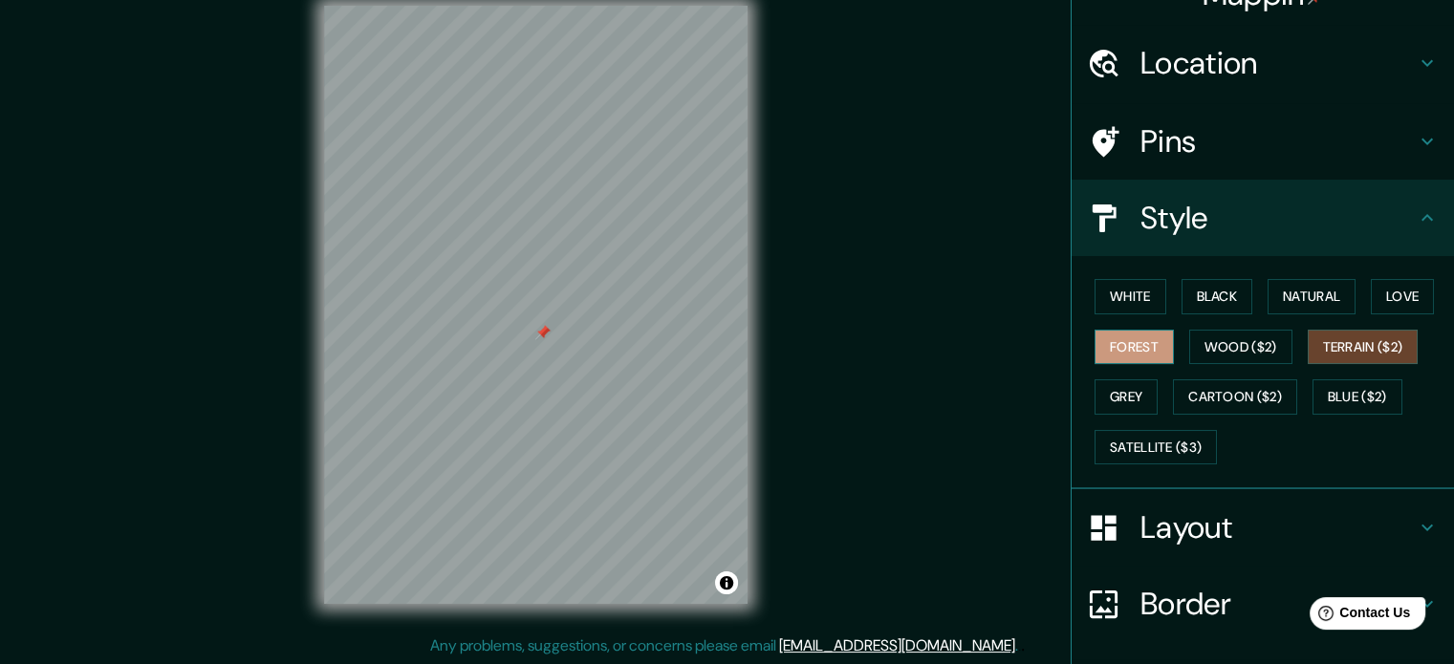
click at [1113, 341] on button "Forest" at bounding box center [1134, 347] width 79 height 35
click at [1268, 447] on div "White Black Natural Love Forest Wood ($2) Terrain ($2) Grey Cartoon ($2) Blue (…" at bounding box center [1270, 372] width 367 height 201
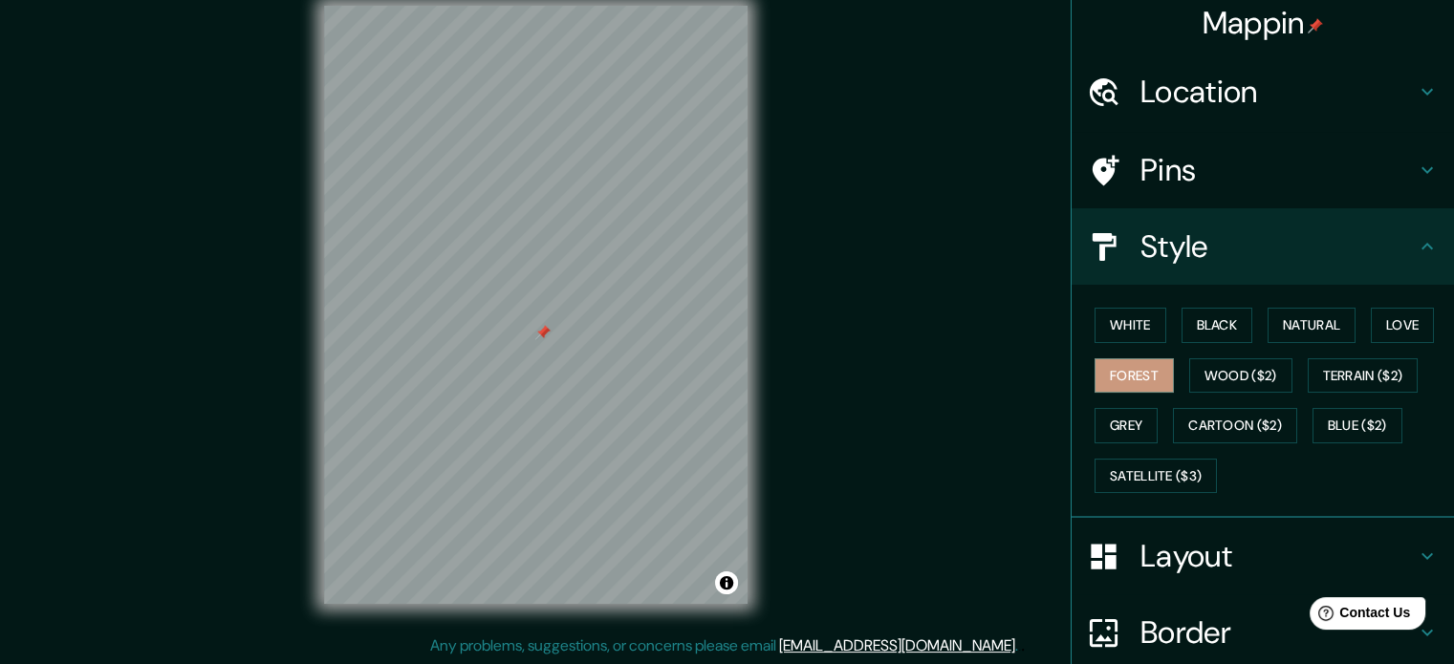
scroll to position [0, 0]
